Goal: Information Seeking & Learning: Learn about a topic

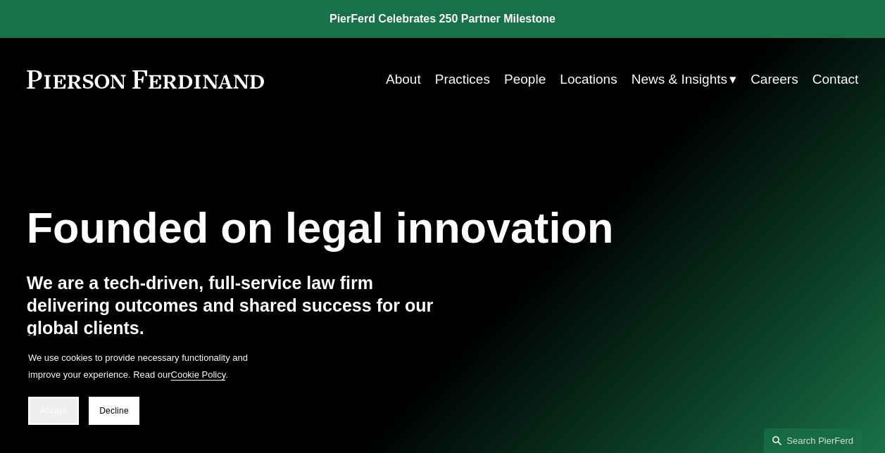
click at [39, 400] on button "Accept" at bounding box center [53, 411] width 51 height 28
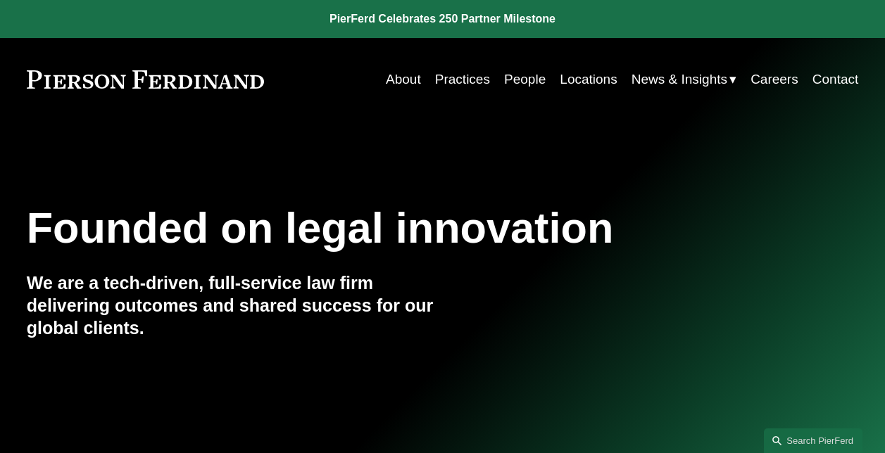
click at [520, 75] on link "People" at bounding box center [525, 79] width 42 height 27
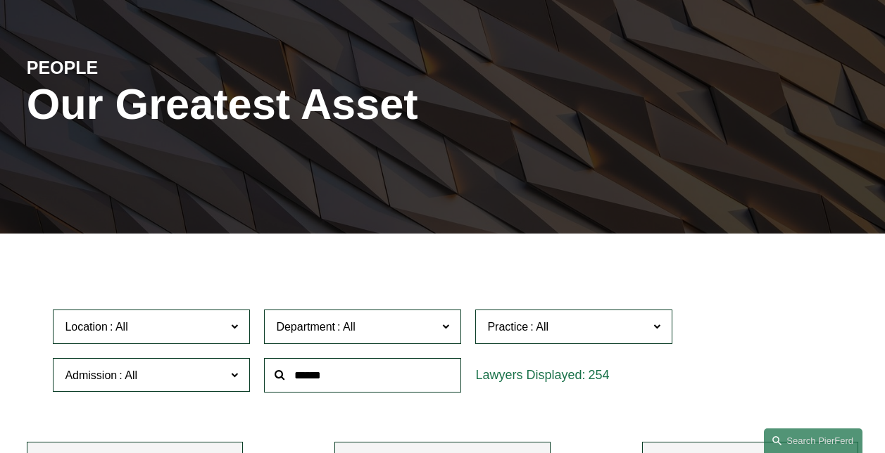
scroll to position [282, 0]
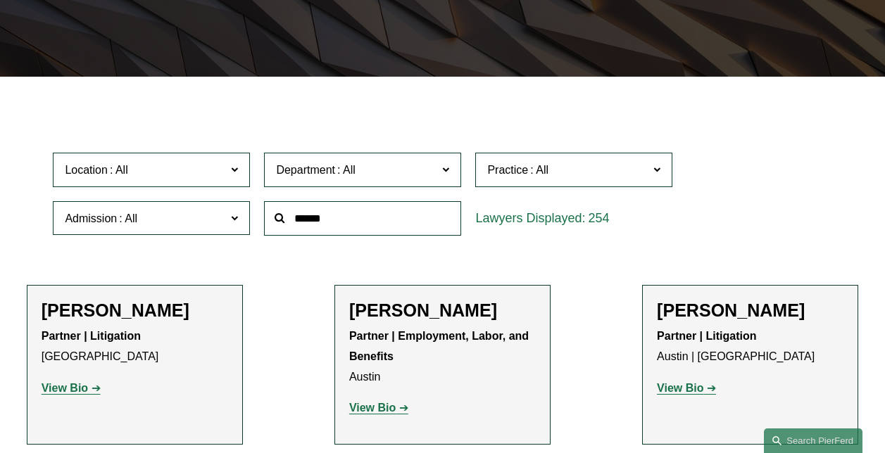
click at [390, 218] on input "text" at bounding box center [362, 218] width 197 height 34
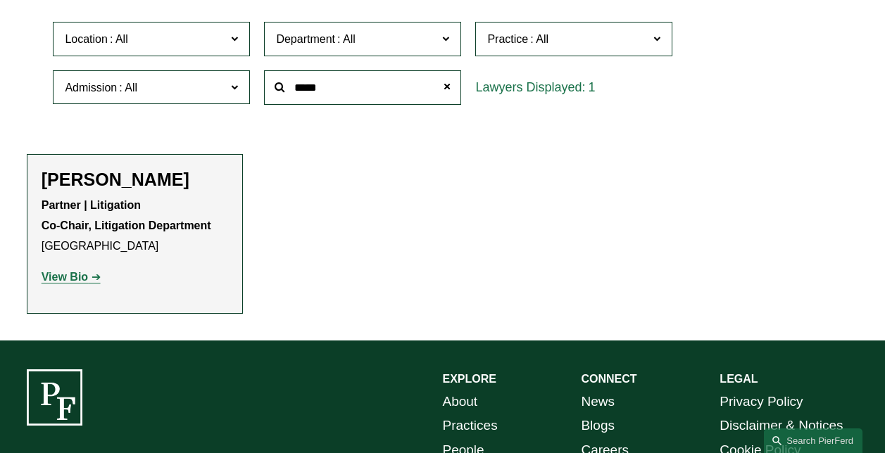
scroll to position [493, 0]
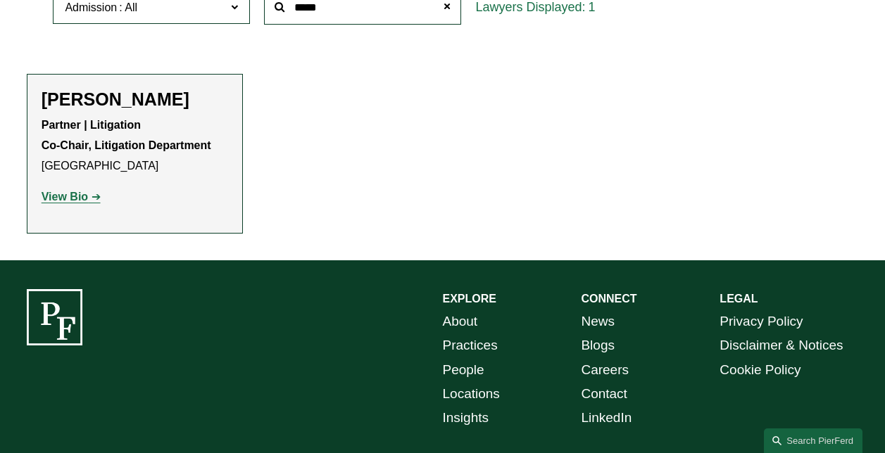
type input "*****"
click at [73, 197] on strong "View Bio" at bounding box center [65, 197] width 46 height 12
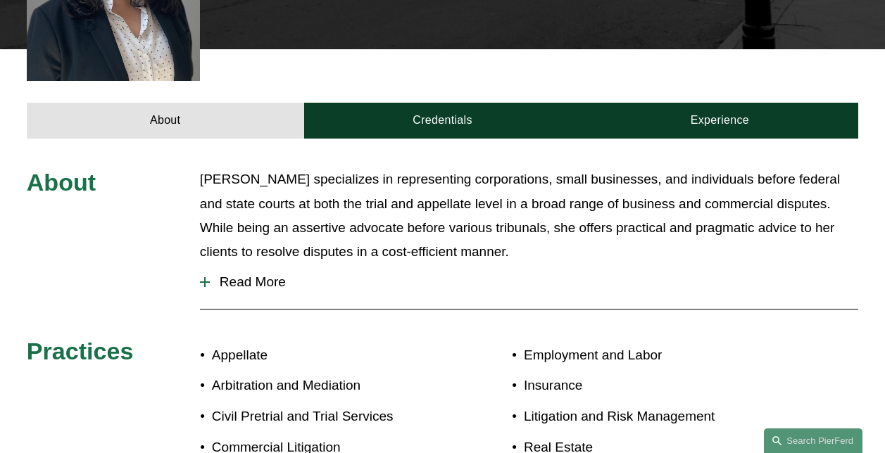
scroll to position [493, 0]
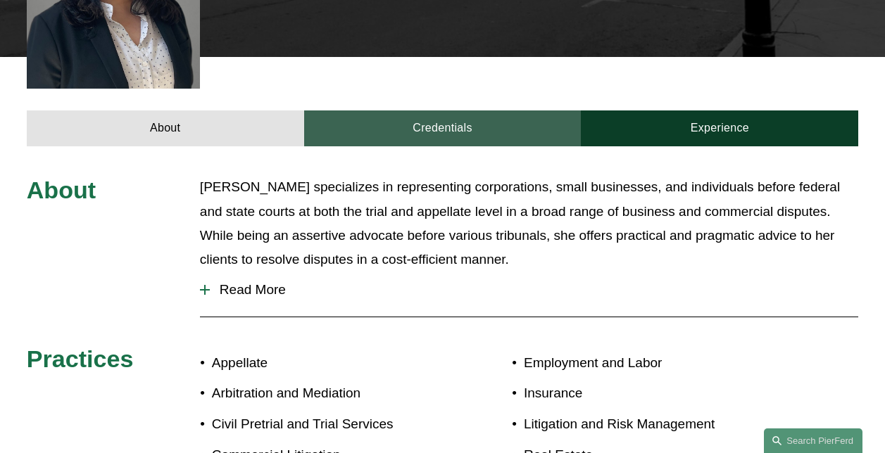
click at [484, 111] on link "Credentials" at bounding box center [442, 129] width 277 height 36
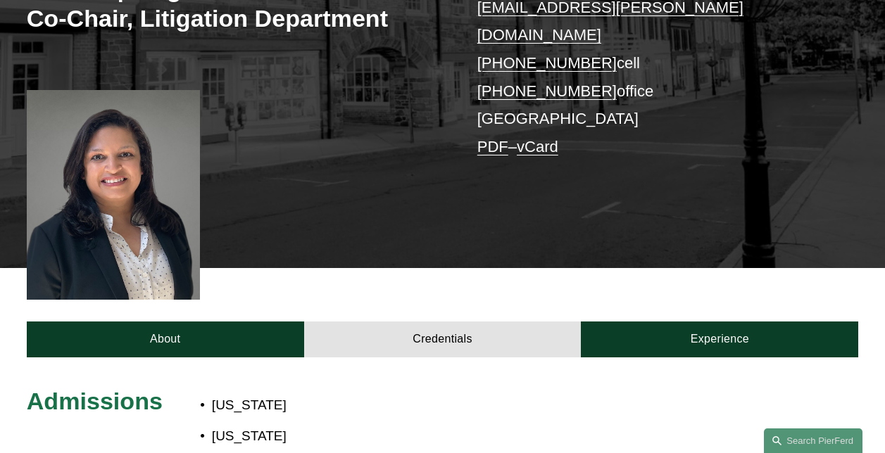
scroll to position [0, 0]
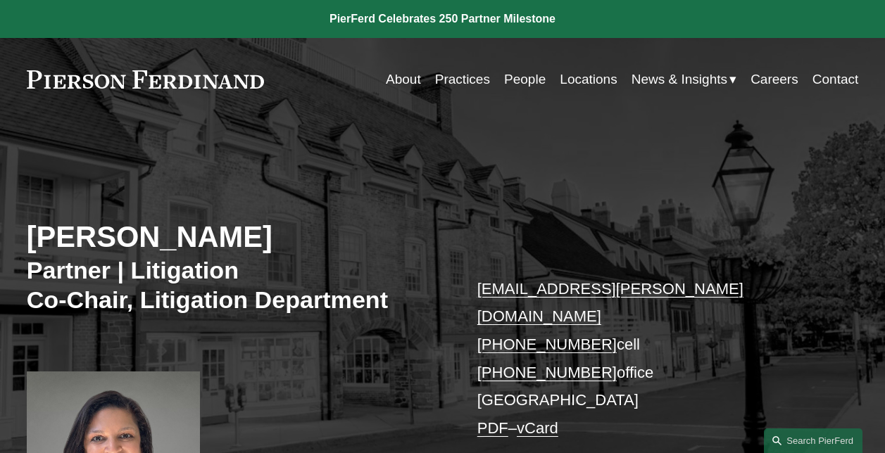
click at [523, 80] on link "People" at bounding box center [525, 79] width 42 height 27
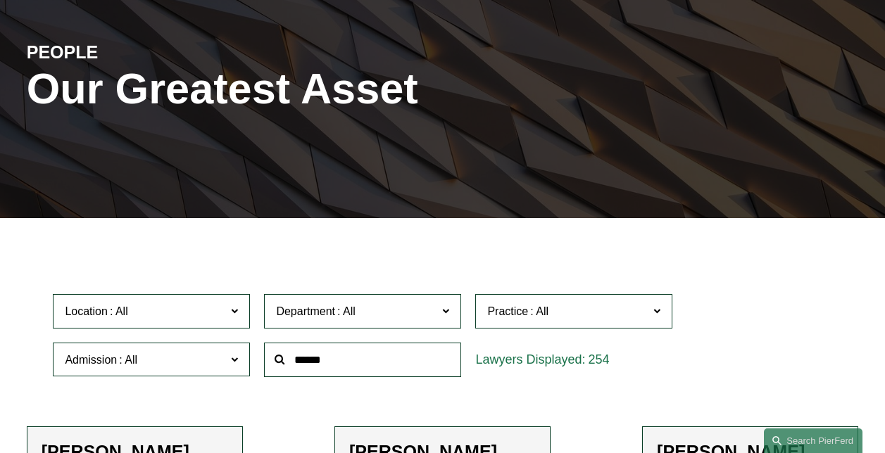
scroll to position [141, 0]
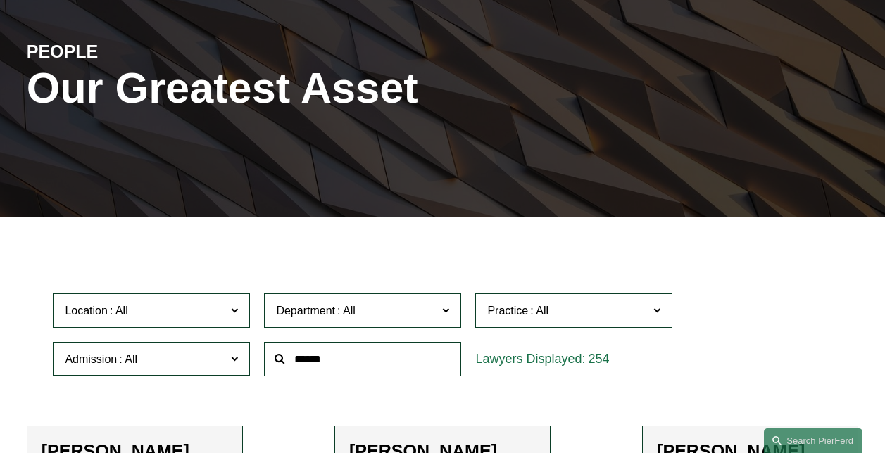
click at [402, 368] on input "text" at bounding box center [362, 359] width 197 height 34
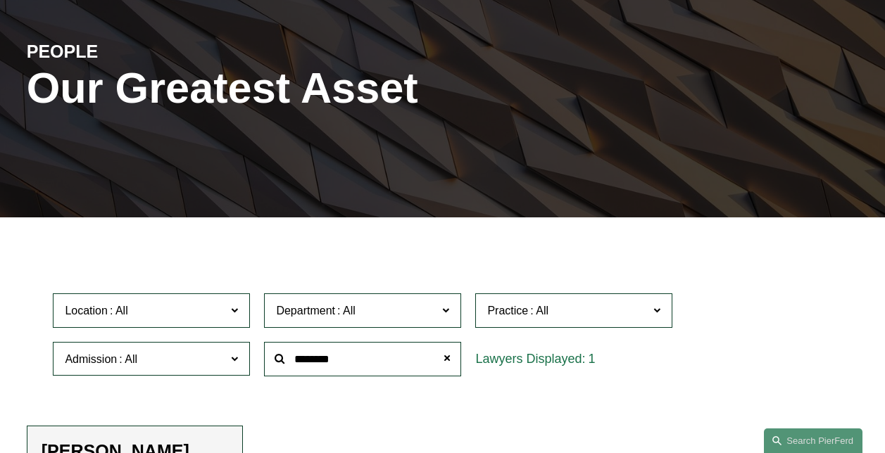
scroll to position [352, 0]
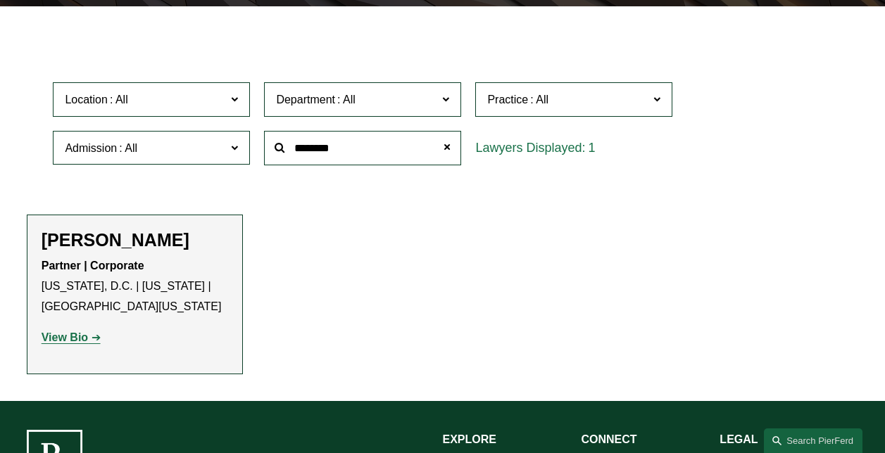
type input "********"
click at [68, 343] on strong "View Bio" at bounding box center [65, 338] width 46 height 12
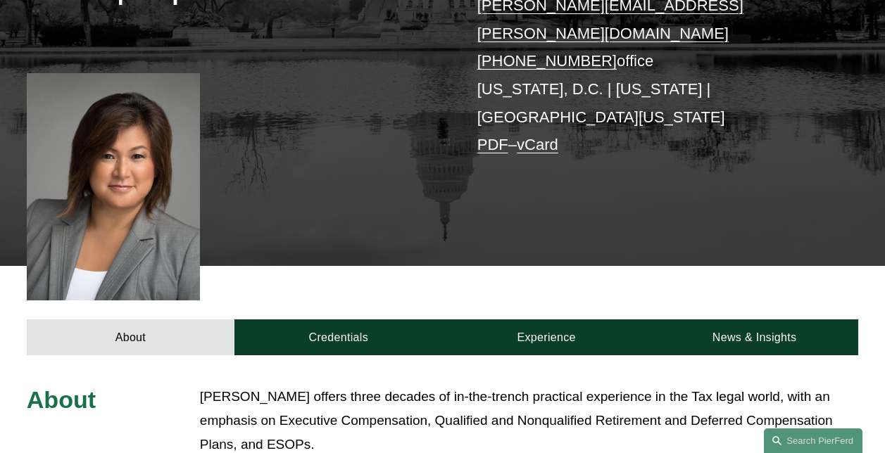
scroll to position [422, 0]
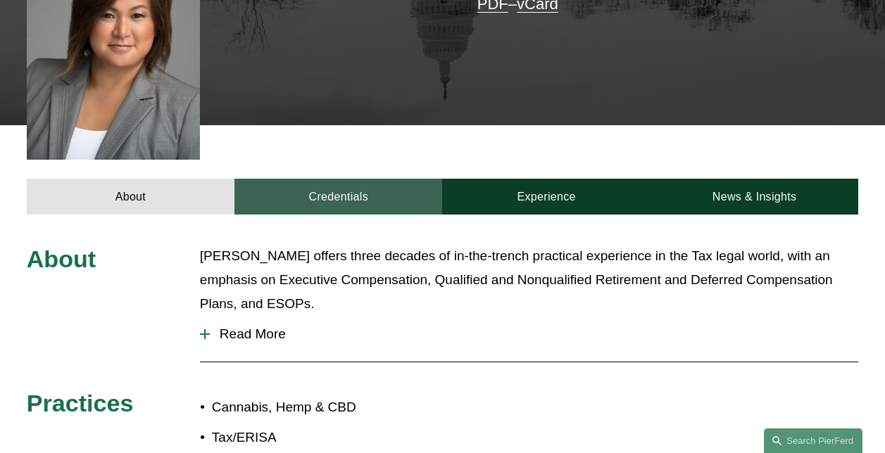
click at [376, 179] on link "Credentials" at bounding box center [338, 197] width 208 height 36
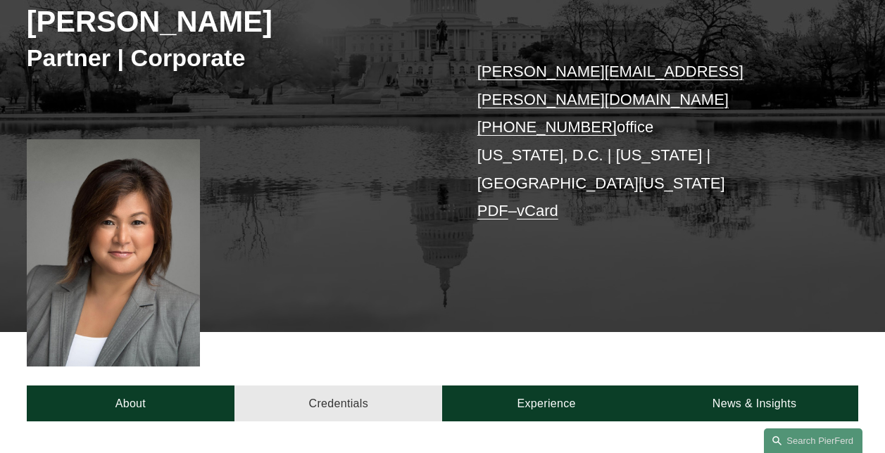
scroll to position [211, 0]
